Goal: Task Accomplishment & Management: Manage account settings

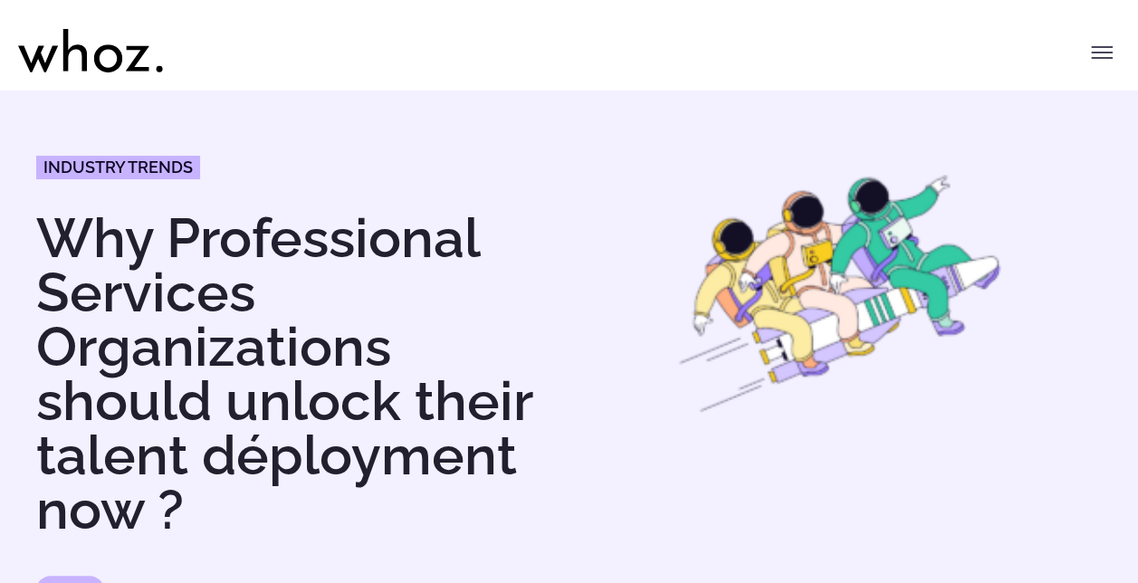
click at [1088, 43] on button "Toggle menu" at bounding box center [1102, 52] width 36 height 36
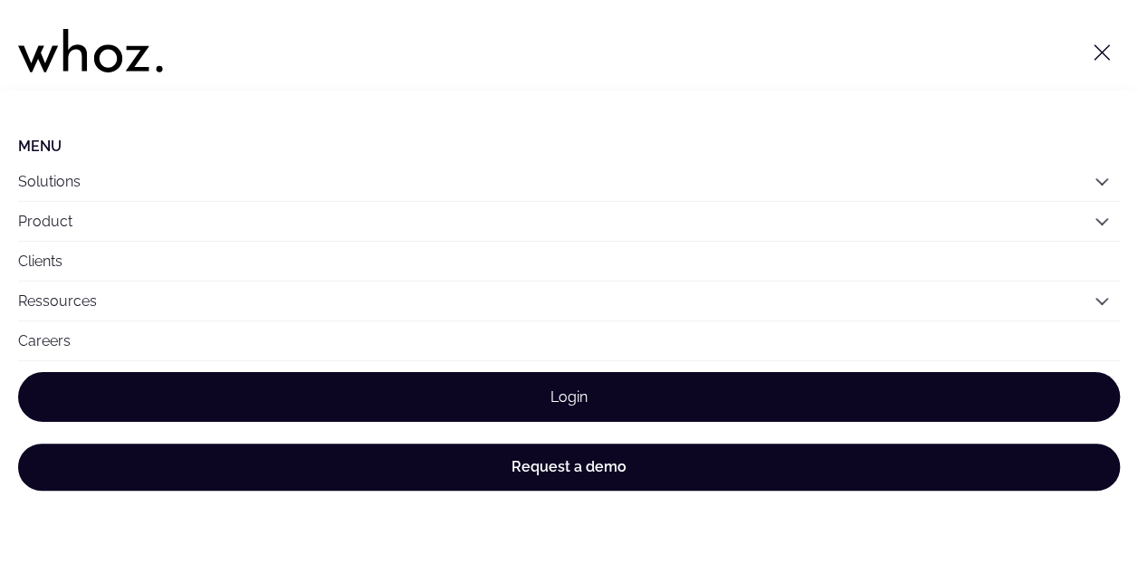
click at [556, 399] on link "Login" at bounding box center [569, 397] width 1102 height 50
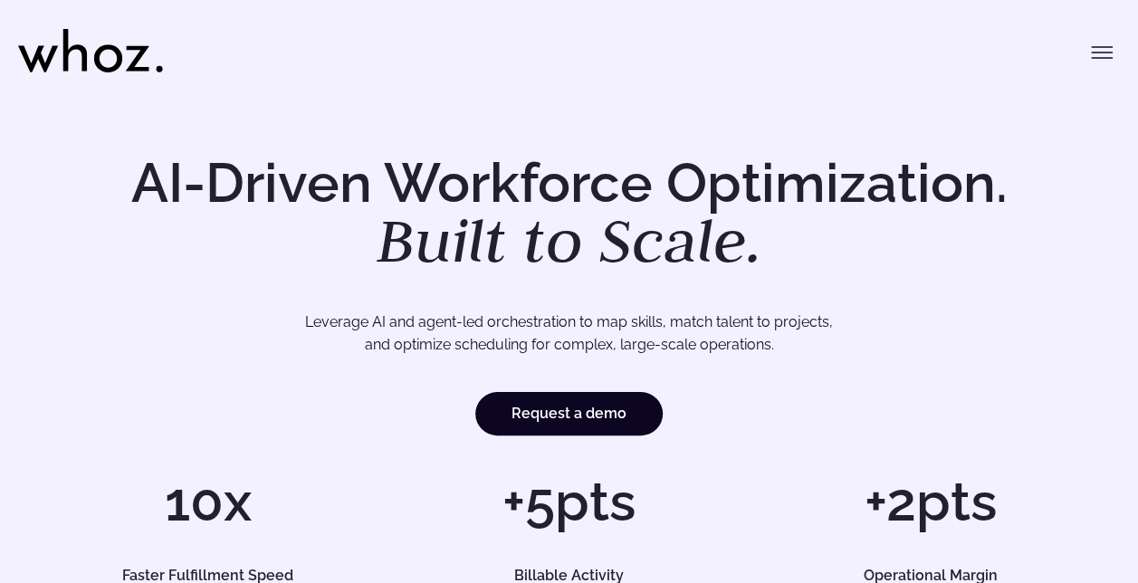
click at [1092, 54] on icon "Toggle menu" at bounding box center [1102, 53] width 22 height 22
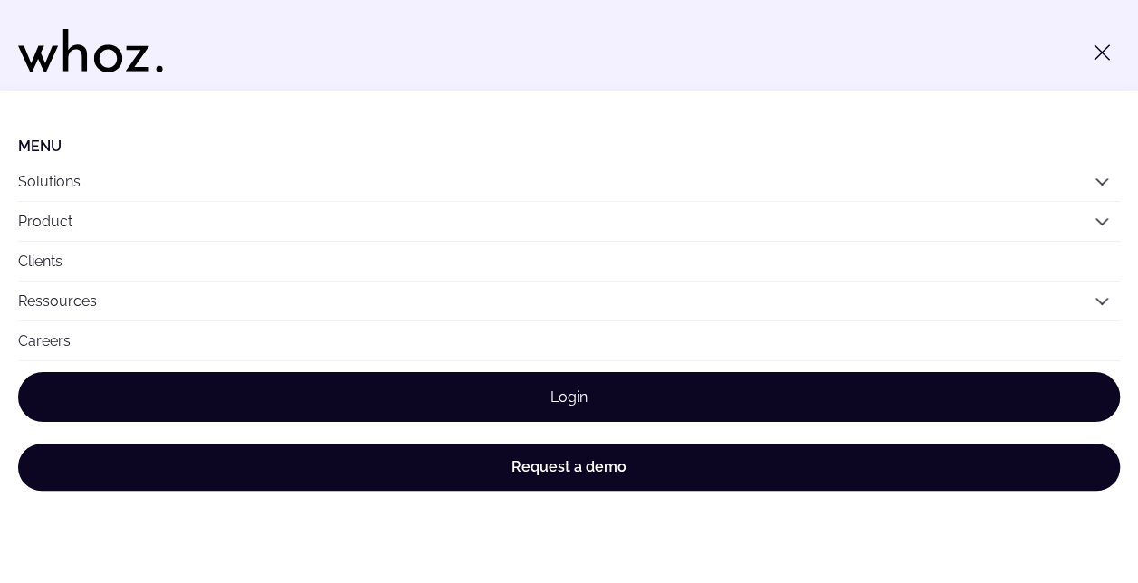
click at [583, 384] on link "Login" at bounding box center [569, 397] width 1102 height 50
